Goal: Navigation & Orientation: Find specific page/section

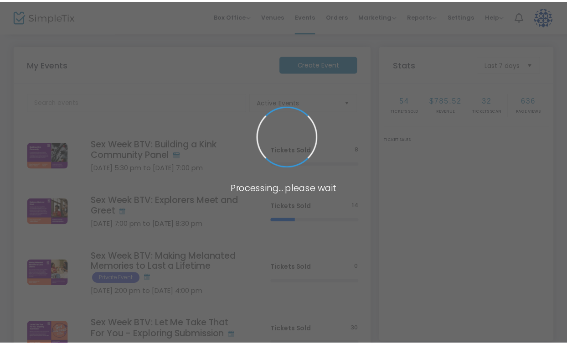
scroll to position [27, 0]
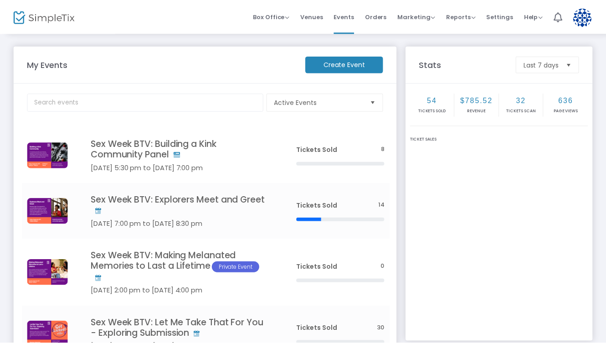
scroll to position [27, 0]
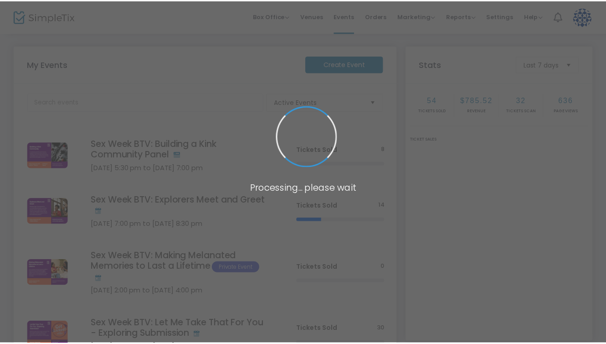
scroll to position [27, 0]
